Goal: Task Accomplishment & Management: Use online tool/utility

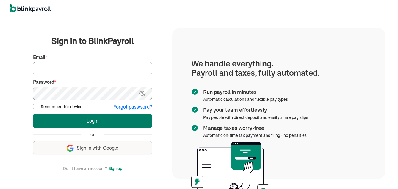
type input "[EMAIL_ADDRESS][DOMAIN_NAME]"
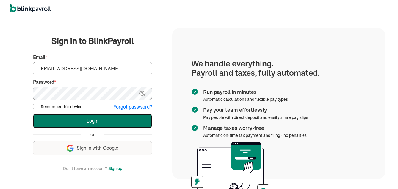
click at [95, 117] on button "Login" at bounding box center [92, 121] width 119 height 14
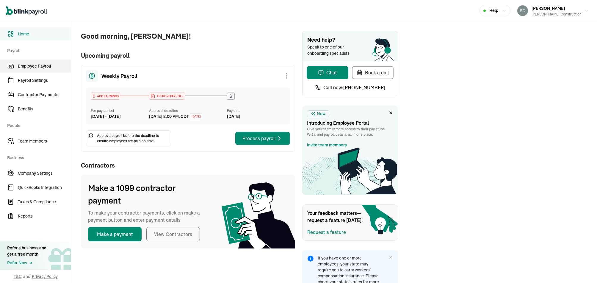
click at [37, 65] on span "Employee Payroll" at bounding box center [44, 66] width 53 height 6
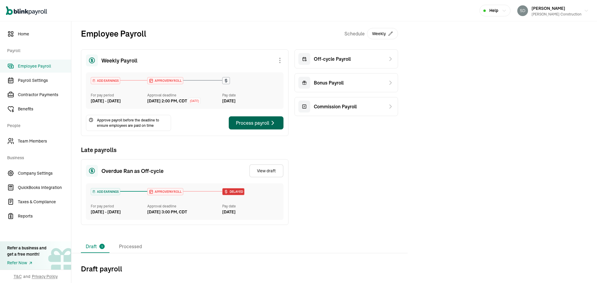
click at [261, 129] on button "Process payroll" at bounding box center [256, 122] width 55 height 13
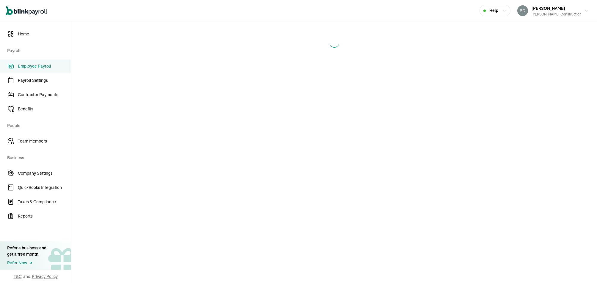
select select "direct_deposit"
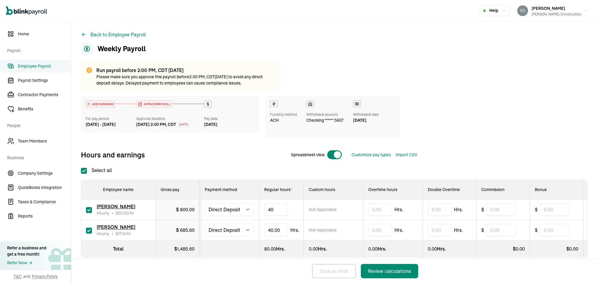
type input "4"
type input "10"
type input "4"
type input "7"
type input "1"
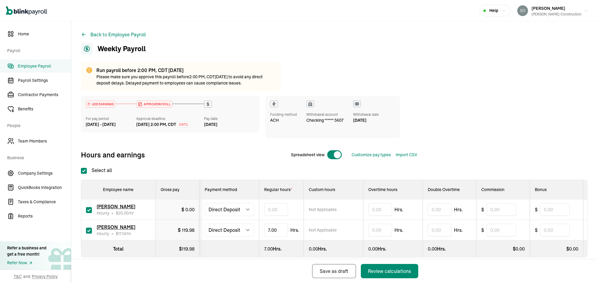
type input "8"
click at [379, 271] on div "Review calculations" at bounding box center [389, 270] width 43 height 7
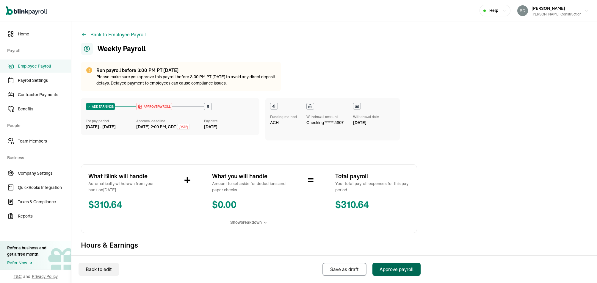
click at [389, 270] on div "Approve payroll" at bounding box center [397, 269] width 34 height 7
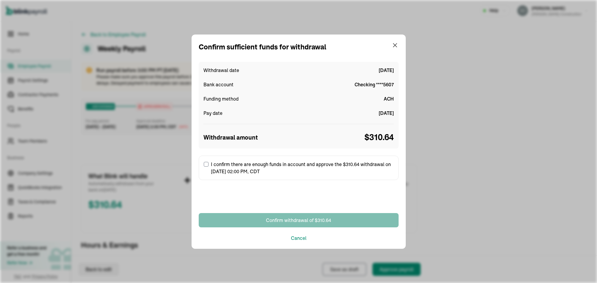
click at [204, 163] on input "I confirm there are enough funds in account and approve the $310.64 withdrawal …" at bounding box center [206, 164] width 5 height 5
checkbox input "true"
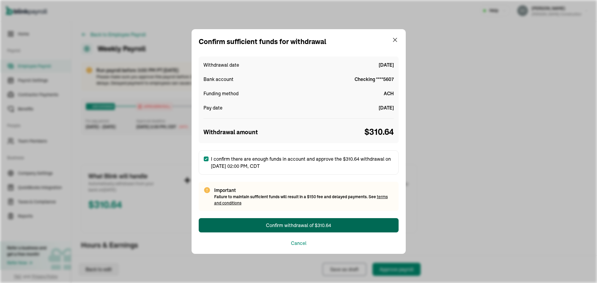
click at [275, 225] on div "Confirm withdrawal of $310.64" at bounding box center [298, 225] width 65 height 7
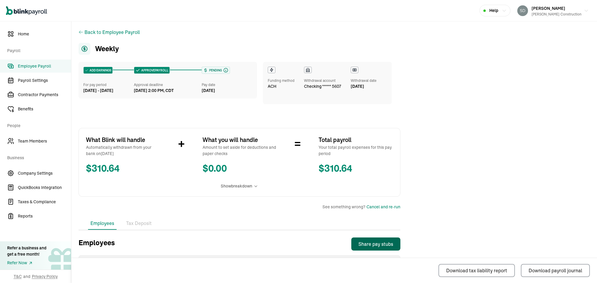
click at [364, 242] on div "Share pay stubs" at bounding box center [375, 243] width 35 height 7
